Goal: Use online tool/utility: Utilize a website feature to perform a specific function

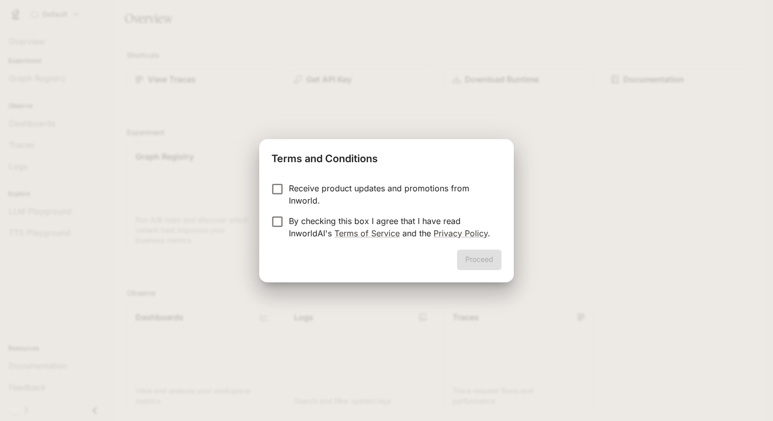
click at [308, 191] on p "Receive product updates and promotions from Inworld." at bounding box center [391, 194] width 205 height 25
click at [290, 219] on p "By checking this box I agree that I have read InworldAI's Terms of Service and …" at bounding box center [391, 227] width 205 height 25
click at [485, 270] on div "Proceed" at bounding box center [386, 265] width 255 height 33
click at [485, 262] on button "Proceed" at bounding box center [479, 259] width 44 height 20
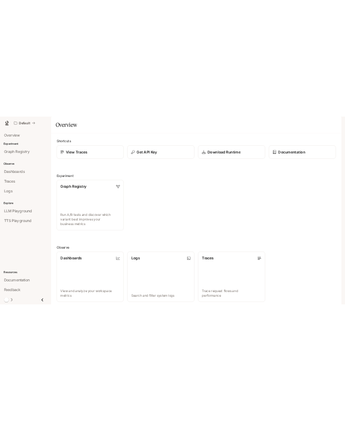
scroll to position [163, 0]
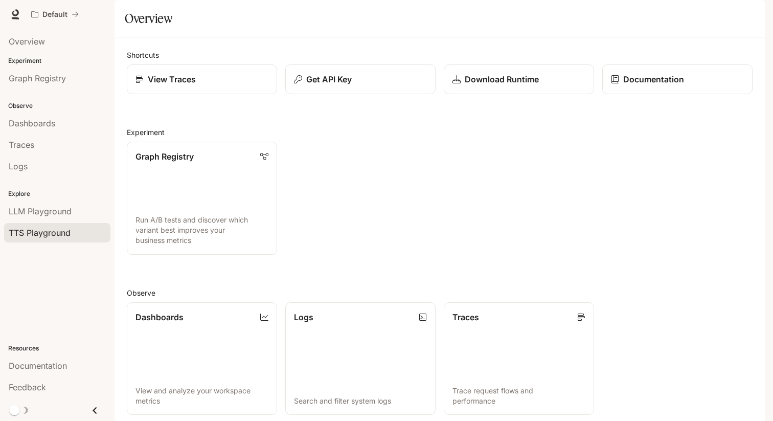
click at [53, 228] on span "TTS Playground" at bounding box center [40, 232] width 62 height 12
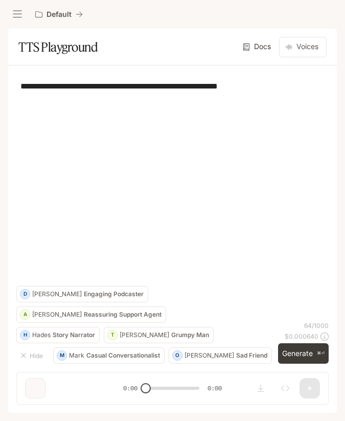
click at [279, 84] on textarea "**********" at bounding box center [172, 86] width 304 height 12
click at [325, 352] on button "Generate ⌘⏎" at bounding box center [303, 353] width 51 height 21
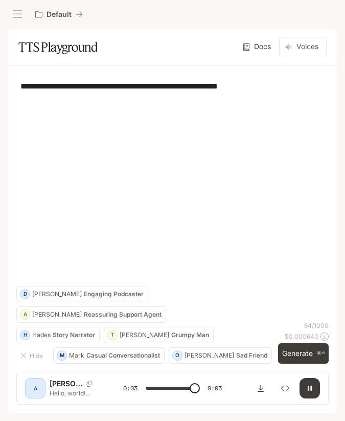
type input "*"
